Goal: Complete application form: Complete application form

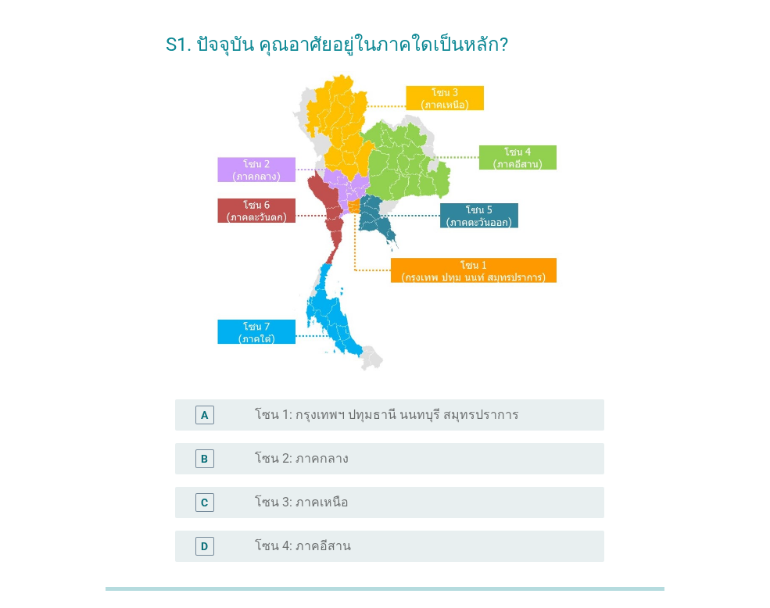
scroll to position [313, 0]
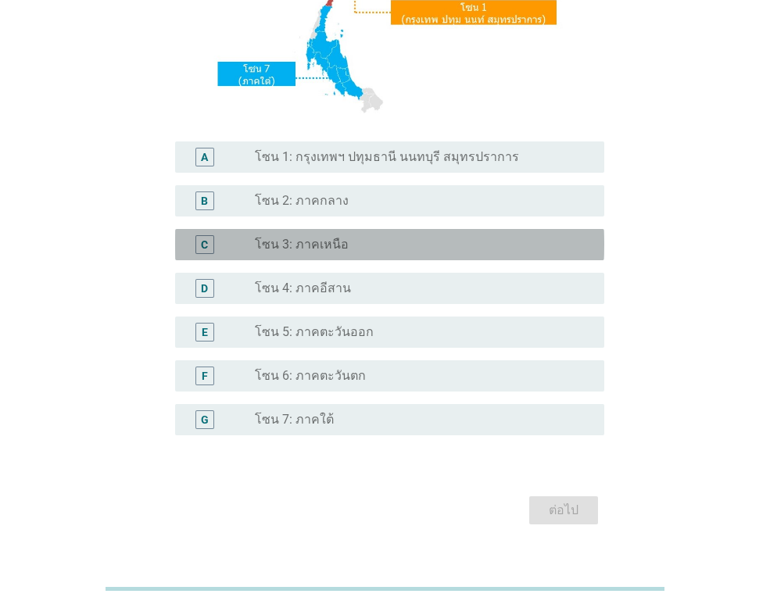
click at [324, 241] on label "โซน 3: ภาคเหนือ" at bounding box center [302, 245] width 94 height 16
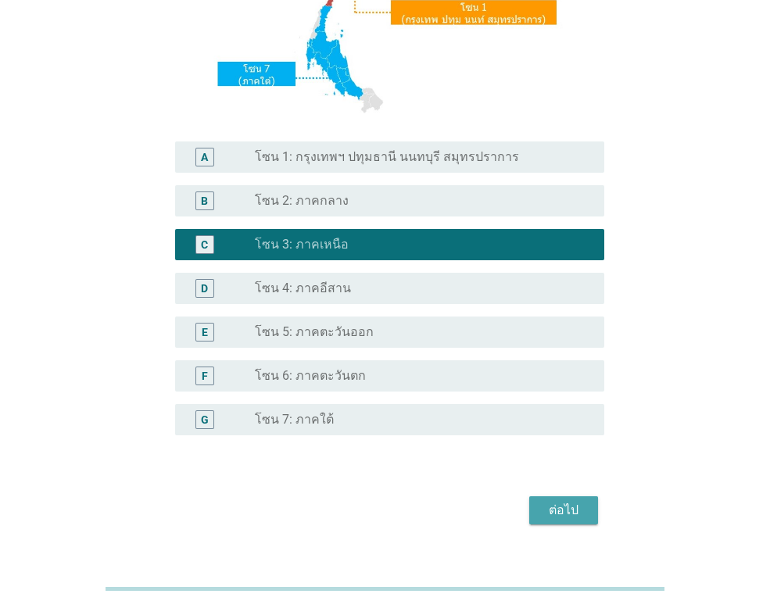
click at [568, 504] on div "ต่อไป" at bounding box center [564, 510] width 44 height 19
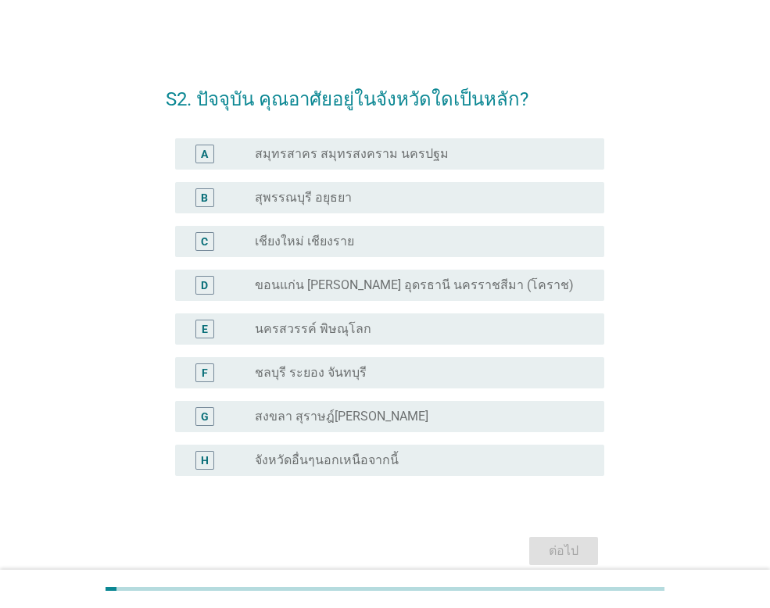
click at [373, 247] on div "radio_button_unchecked เชียงใหม่ เชียงราย" at bounding box center [417, 242] width 324 height 16
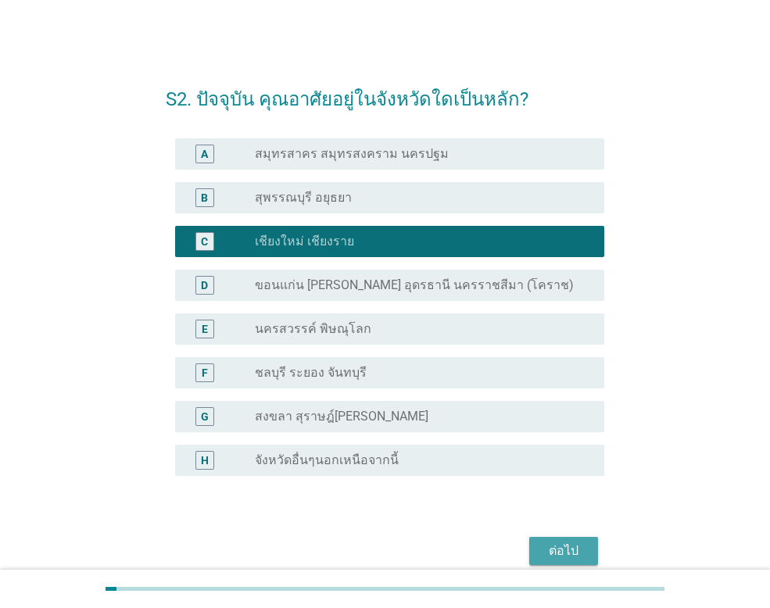
click at [567, 542] on div "ต่อไป" at bounding box center [564, 551] width 44 height 19
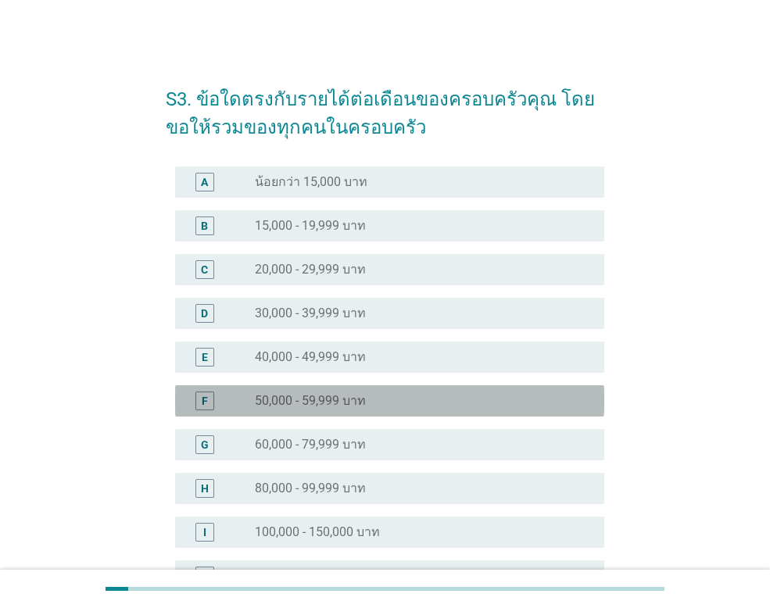
click at [384, 386] on div "F radio_button_unchecked 50,000 - 59,999 บาท" at bounding box center [389, 400] width 429 height 31
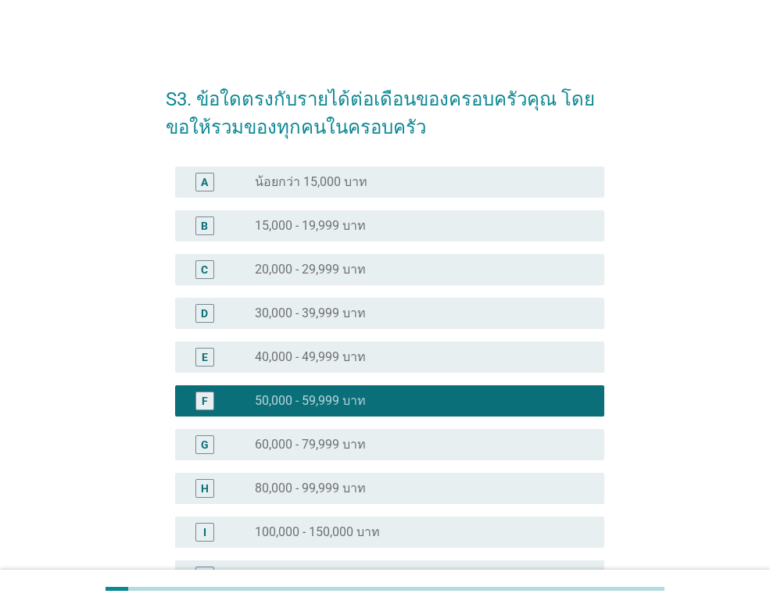
scroll to position [228, 0]
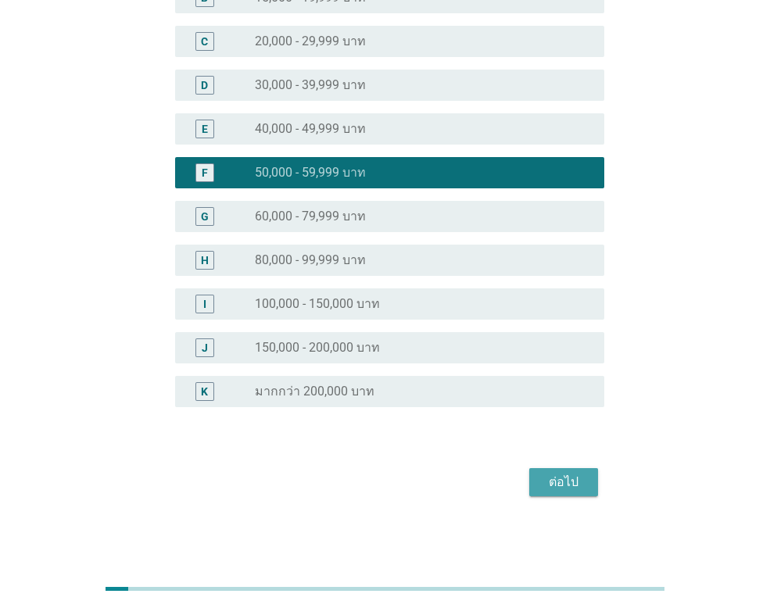
click at [565, 477] on div "ต่อไป" at bounding box center [564, 482] width 44 height 19
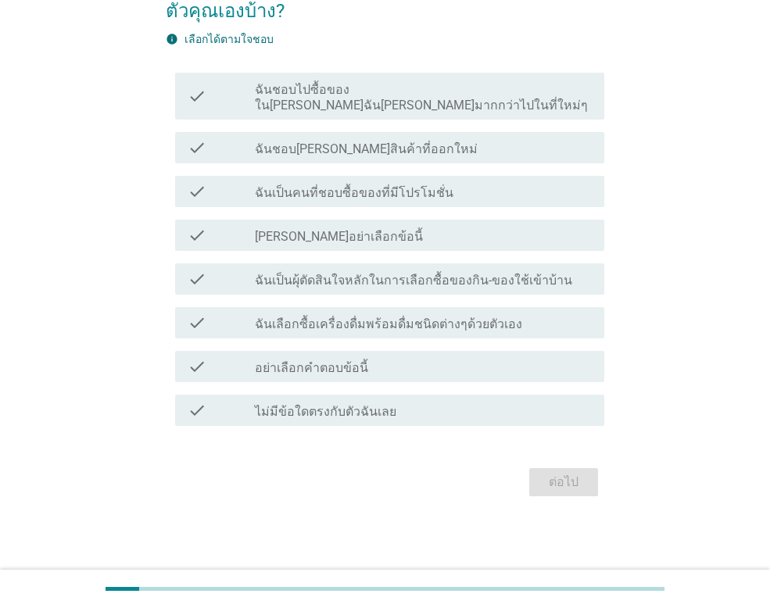
scroll to position [0, 0]
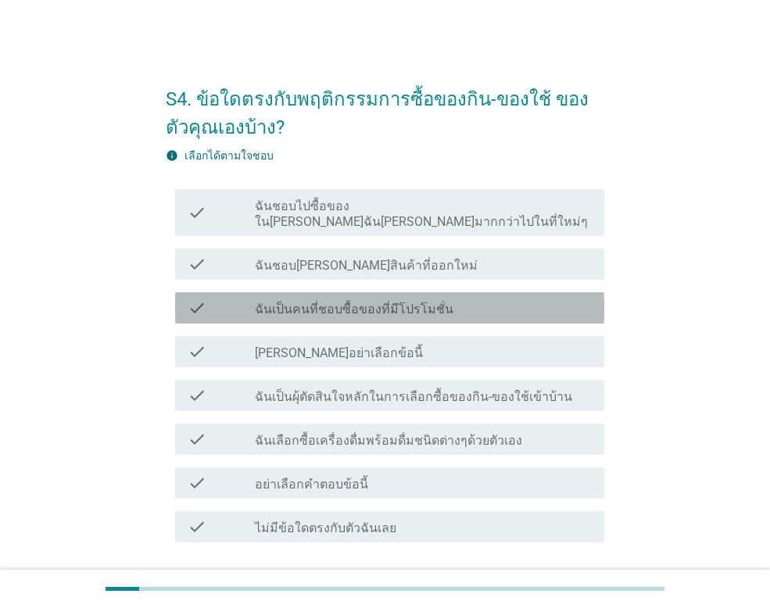
drag, startPoint x: 387, startPoint y: 291, endPoint x: 367, endPoint y: 364, distance: 75.3
click at [388, 302] on label "ฉันเป็นคนที่ชอบซื้อของที่มีโปรโมชั่น" at bounding box center [354, 310] width 198 height 16
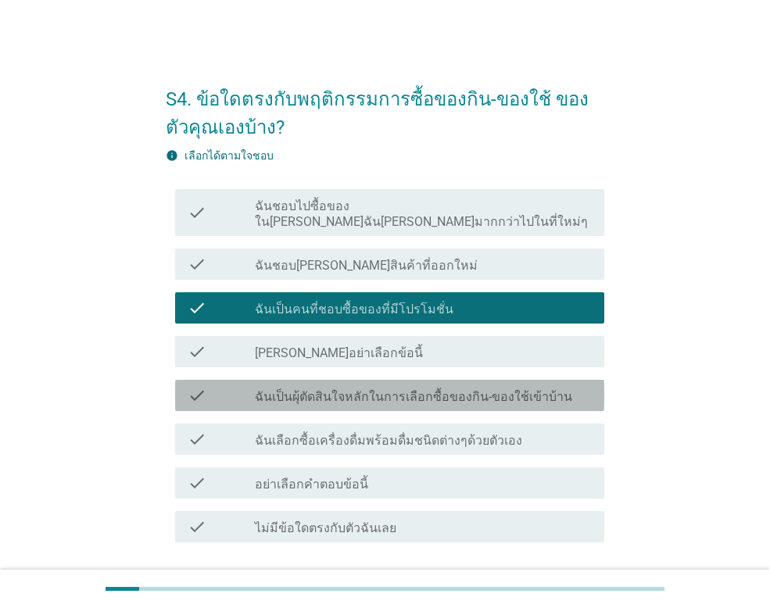
click at [367, 380] on div "check check_box_outline_blank ฉันเป็นผุ้ตัดสินใจหลักในการเลือกซื้อของกิน-ของใช้…" at bounding box center [389, 395] width 429 height 31
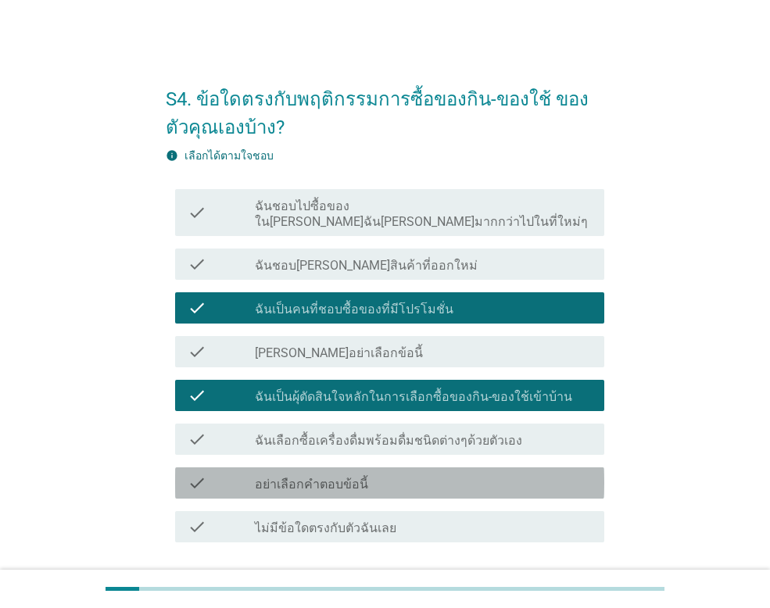
click at [393, 474] on div "check_box_outline_blank อย่าเลือกคำตอบข้อนี้" at bounding box center [423, 483] width 337 height 19
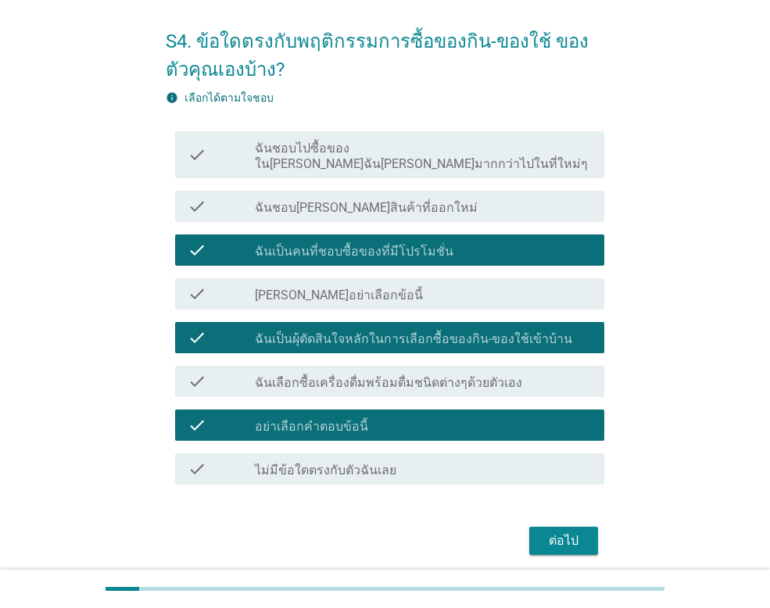
scroll to position [101, 0]
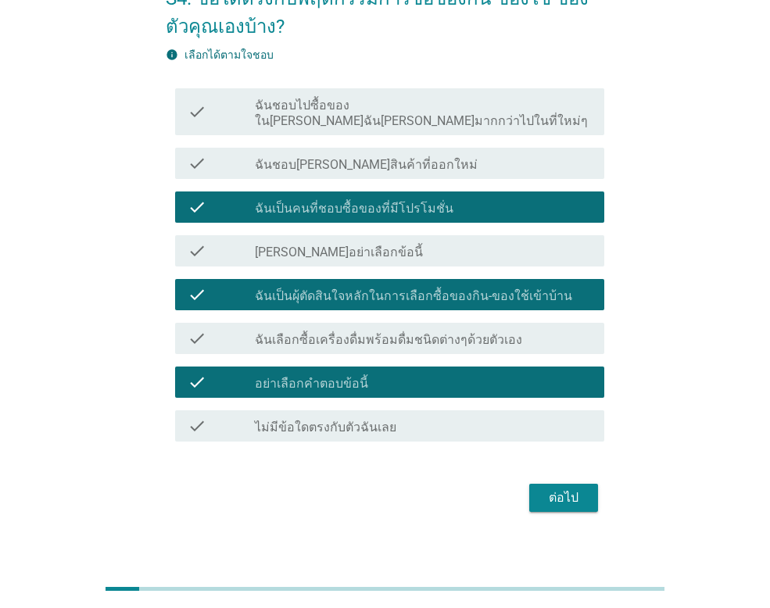
click at [577, 488] on div "ต่อไป" at bounding box center [564, 497] width 44 height 19
click at [577, 482] on div "ต่อไป" at bounding box center [385, 498] width 438 height 38
